Goal: Complete application form

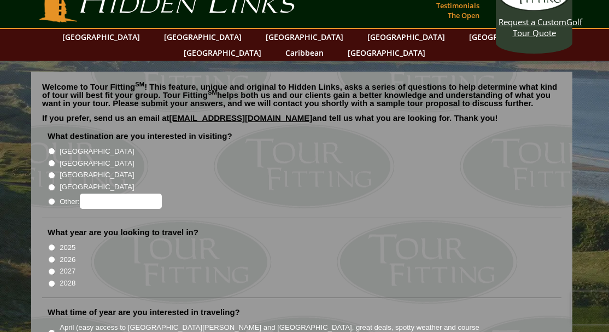
scroll to position [1, 0]
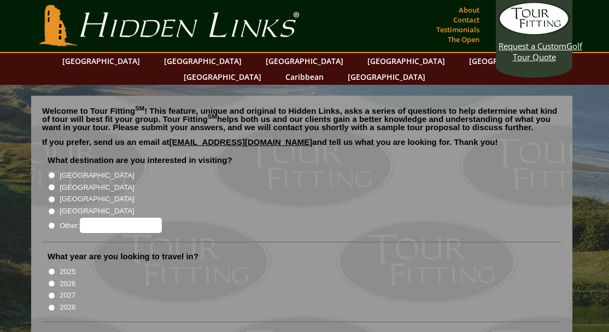
click at [51, 172] on input "[GEOGRAPHIC_DATA]" at bounding box center [51, 175] width 7 height 7
radio input "true"
click at [50, 280] on input "2026" at bounding box center [51, 283] width 7 height 7
radio input "true"
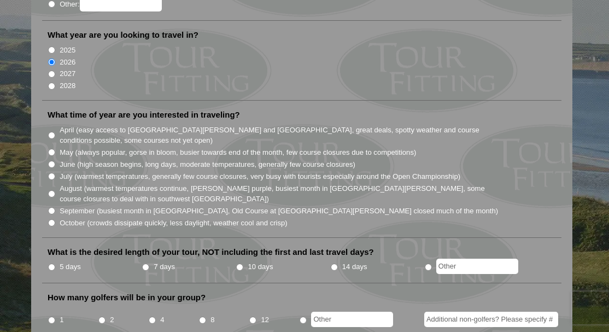
scroll to position [224, 0]
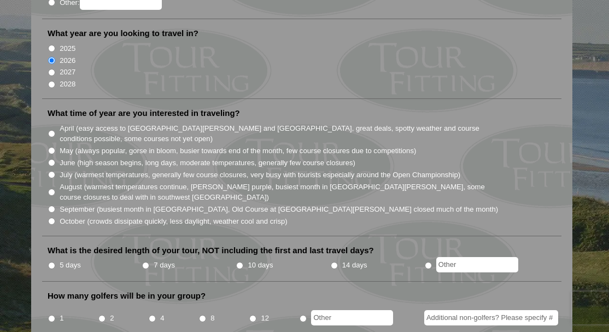
click at [51, 262] on input "5 days" at bounding box center [51, 265] width 7 height 7
radio input "true"
click at [101, 315] on input "2" at bounding box center [101, 318] width 7 height 7
radio input "true"
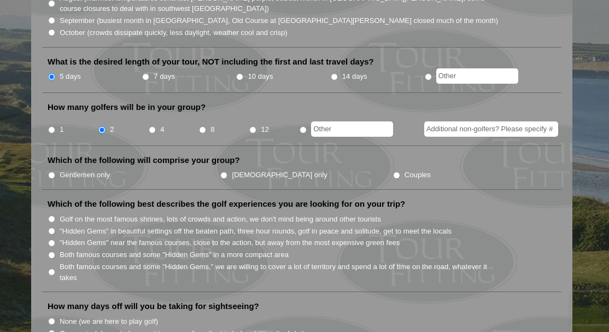
scroll to position [412, 0]
click at [393, 172] on input "Couples" at bounding box center [396, 175] width 7 height 7
radio input "true"
click at [52, 252] on input "Both famous courses and some "Hidden Gems" in a more compact area" at bounding box center [51, 255] width 7 height 7
radio input "true"
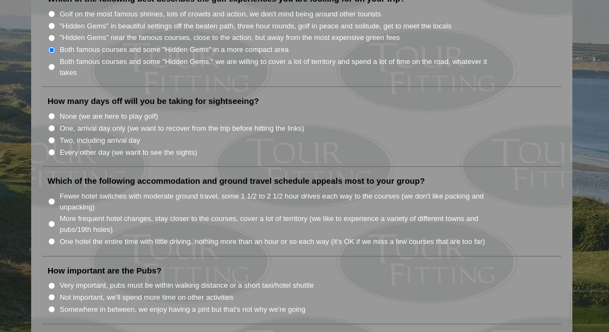
scroll to position [621, 0]
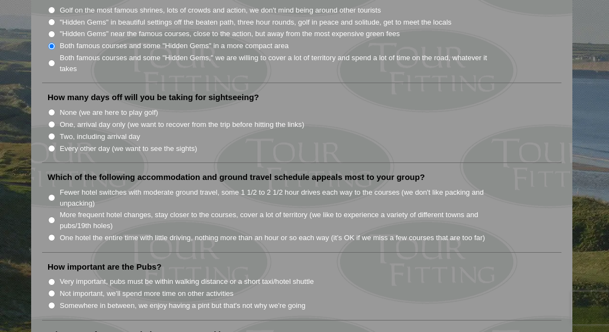
click at [51, 133] on input "Two, including arrival day" at bounding box center [51, 136] width 7 height 7
radio input "true"
click at [52, 234] on input "One hotel the entire time with little driving, nothing more than an hour or so …" at bounding box center [51, 237] width 7 height 7
radio input "true"
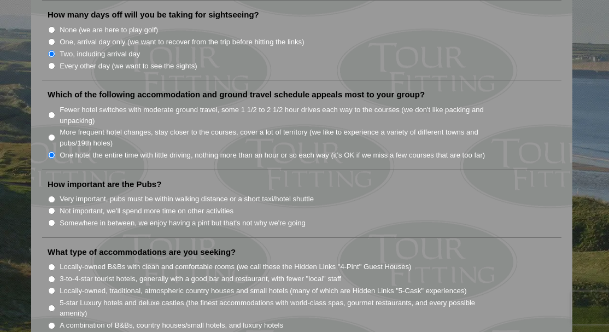
scroll to position [705, 0]
click at [51, 218] on input "Somewhere in between, we enjoy having a pint but that's not why we're going" at bounding box center [51, 221] width 7 height 7
radio input "true"
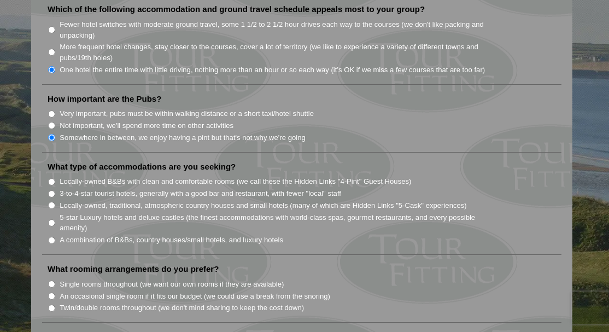
scroll to position [795, 0]
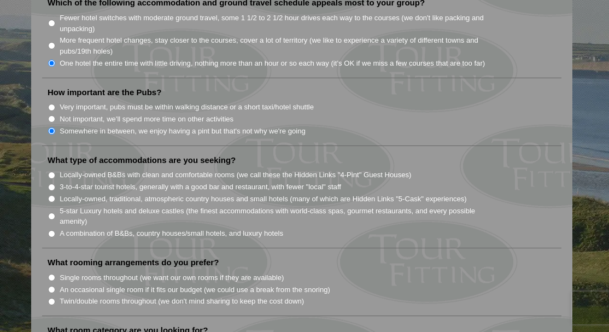
click at [52, 172] on input "Locally-owned B&Bs with clean and comfortable rooms (we call these the Hidden L…" at bounding box center [51, 175] width 7 height 7
radio input "true"
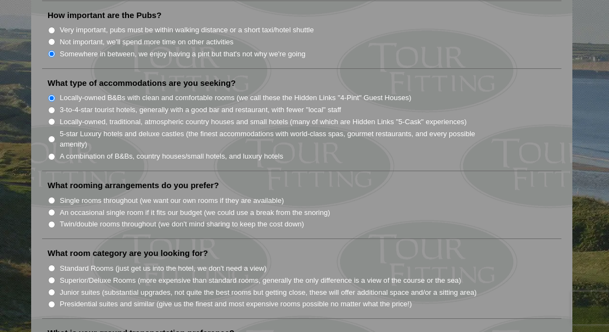
scroll to position [874, 0]
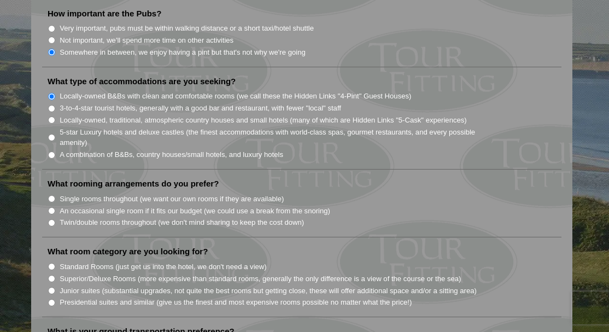
click at [52, 195] on input "Single rooms throughout (we want our own rooms if they are available)" at bounding box center [51, 198] width 7 height 7
radio input "true"
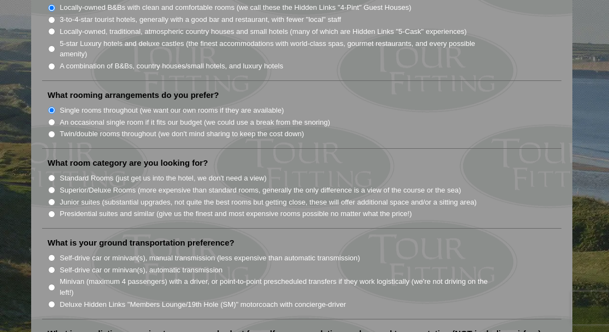
scroll to position [964, 0]
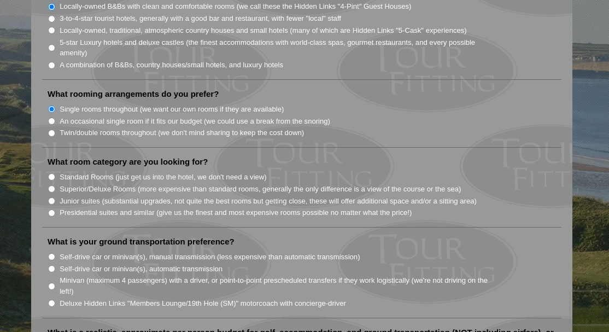
click at [51, 185] on input "Superior/Deluxe Rooms (more expensive than standard rooms, generally the only d…" at bounding box center [51, 188] width 7 height 7
radio input "true"
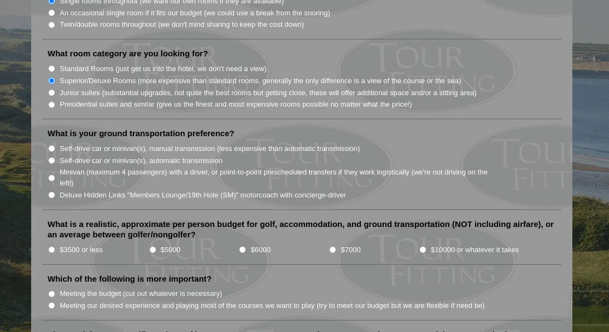
scroll to position [1073, 0]
click at [51, 156] on input "Self-drive car or minivan(s), automatic transmission" at bounding box center [51, 159] width 7 height 7
radio input "true"
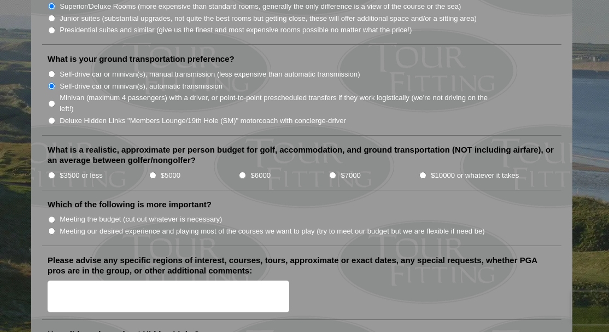
scroll to position [1148, 0]
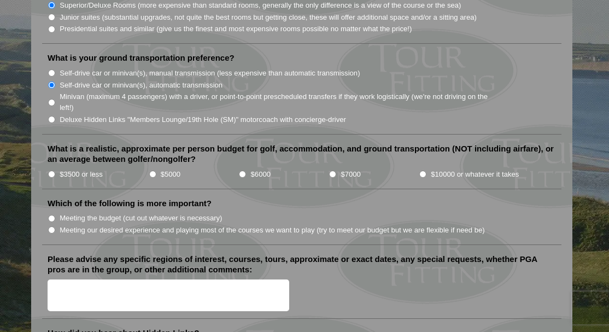
click at [51, 171] on input "$3500 or less" at bounding box center [51, 174] width 7 height 7
radio input "true"
click at [52, 226] on input "Meeting our desired experience and playing most of the courses we want to play …" at bounding box center [51, 229] width 7 height 7
radio input "true"
click at [51, 215] on input "Meeting the budget (cut out whatever is necessary)" at bounding box center [51, 218] width 7 height 7
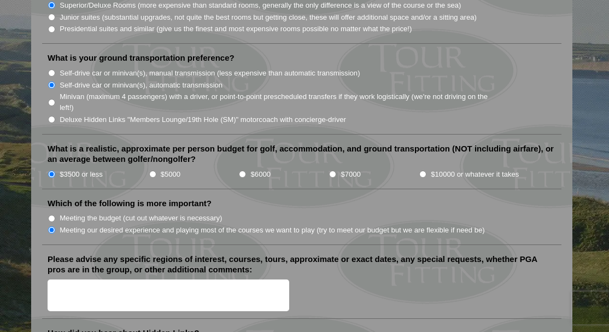
radio input "true"
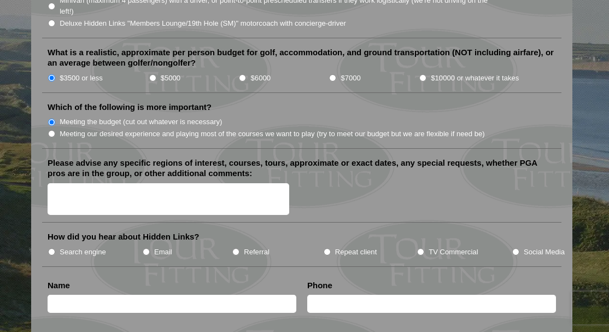
scroll to position [1245, 0]
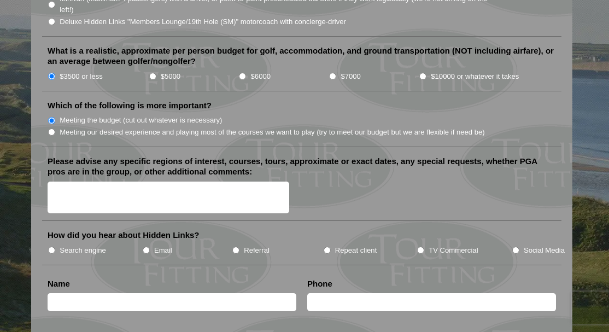
click at [421, 247] on input "TV Commercial" at bounding box center [420, 250] width 7 height 7
radio input "true"
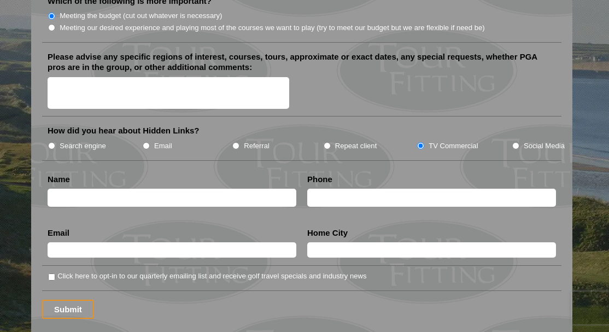
scroll to position [1348, 0]
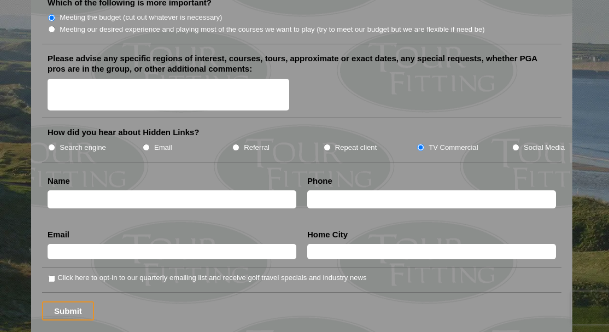
click at [65, 79] on textarea "Please advise any specific regions of interest, courses, tours, approximate or …" at bounding box center [169, 95] width 242 height 32
type textarea "n"
type textarea "New to golf, love to play with other who are newer to the game."
click at [82, 190] on input "text" at bounding box center [172, 199] width 249 height 18
type input "Tracy Bledsoe"
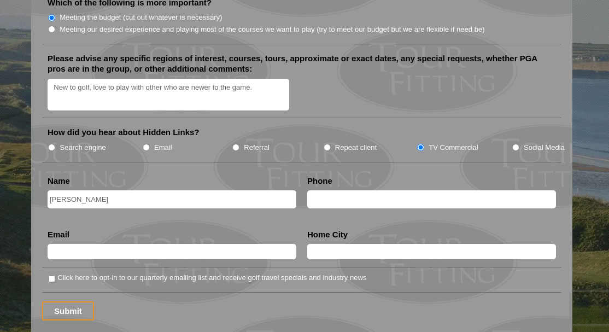
type input "6155780545"
type input "vantracyb@gmail.com"
type input "Nashville"
click at [355, 190] on input "6155780545" at bounding box center [431, 199] width 249 height 18
type input "6"
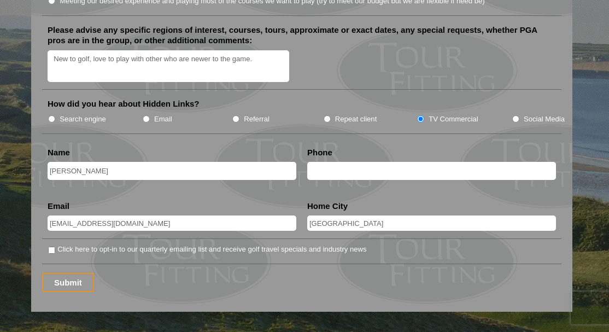
scroll to position [1378, 0]
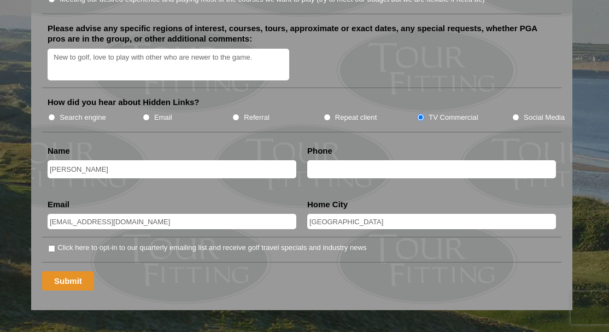
click at [64, 271] on input "Submit" at bounding box center [68, 280] width 52 height 19
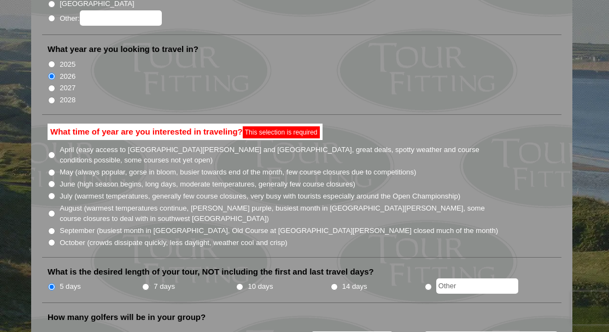
scroll to position [209, 0]
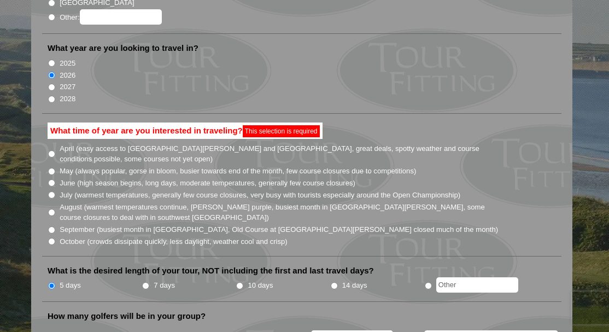
click at [51, 150] on input "April (easy access to St. Andrews and Ballybunion, great deals, spotty weather …" at bounding box center [51, 153] width 7 height 7
radio input "true"
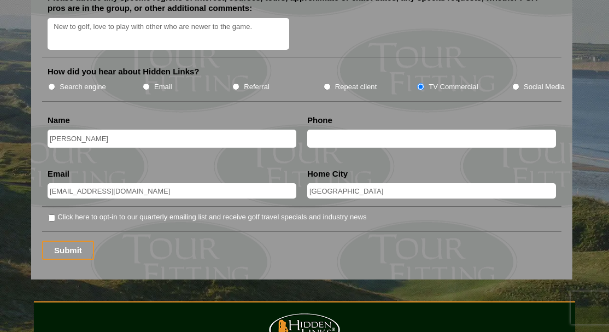
scroll to position [1416, 0]
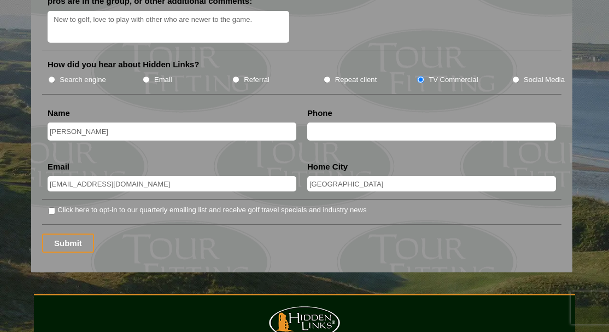
click at [52, 207] on input "Click here to opt-in to our quarterly emailing list and receive golf travel spe…" at bounding box center [51, 210] width 7 height 7
checkbox input "true"
click at [63, 233] on input "Submit" at bounding box center [68, 242] width 52 height 19
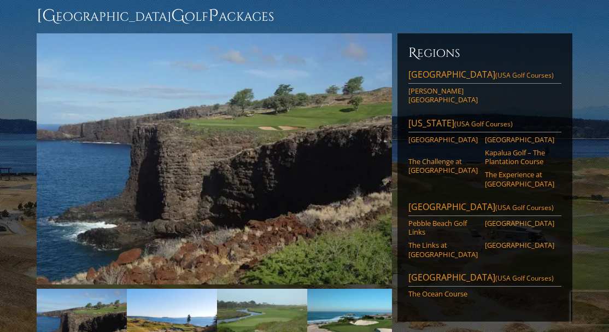
scroll to position [109, 0]
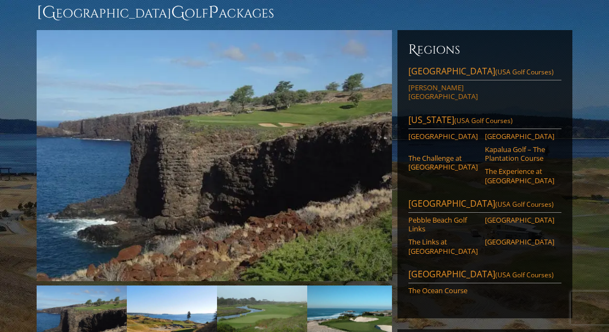
click at [428, 83] on link "[PERSON_NAME][GEOGRAPHIC_DATA]" at bounding box center [442, 92] width 69 height 18
